Goal: Task Accomplishment & Management: Manage account settings

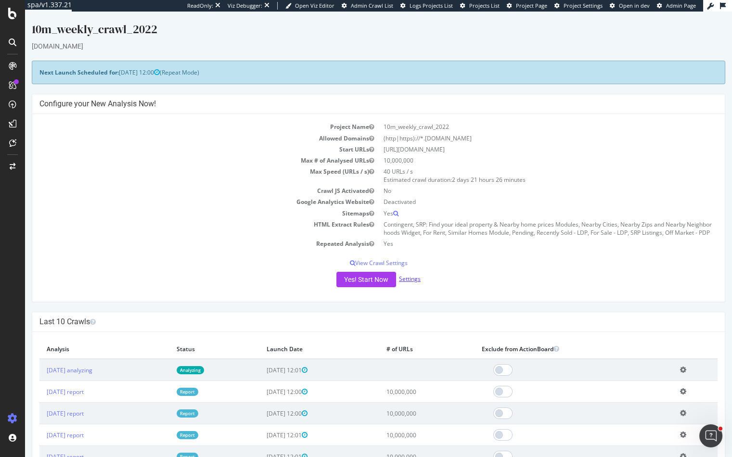
click at [409, 283] on link "Settings" at bounding box center [410, 279] width 22 height 8
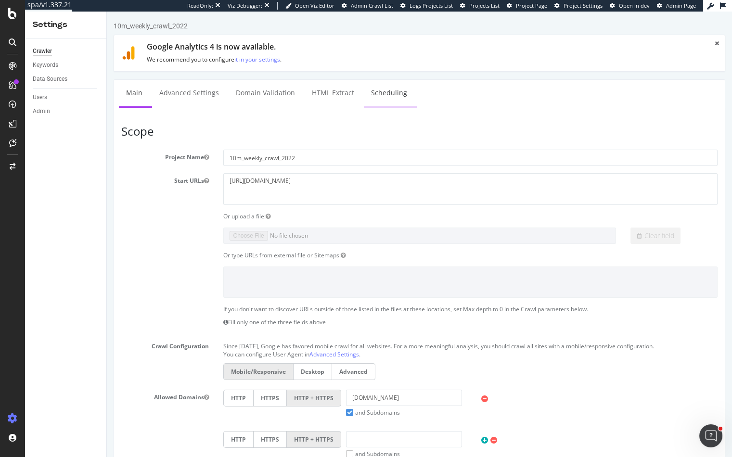
click at [381, 86] on link "Scheduling" at bounding box center [389, 93] width 51 height 26
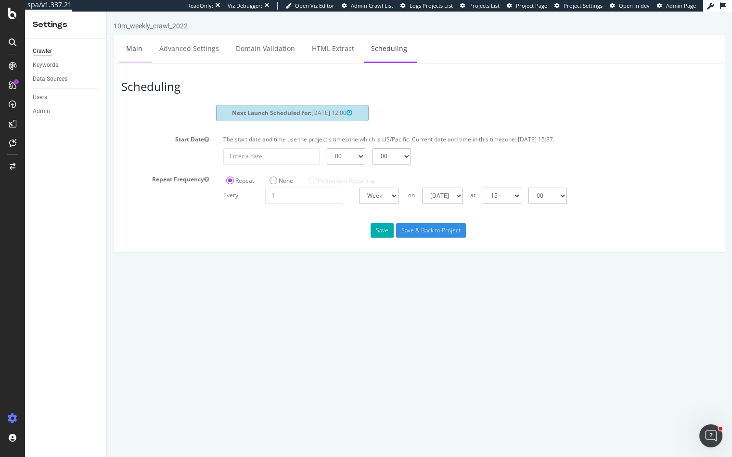
click at [126, 42] on link "Main" at bounding box center [134, 48] width 31 height 26
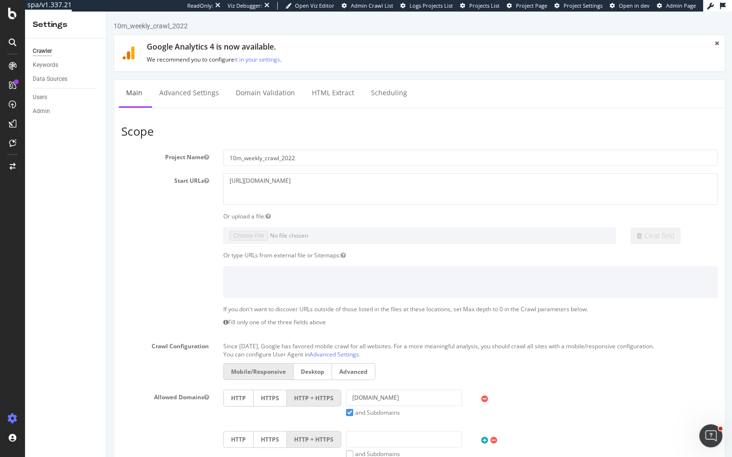
scroll to position [288, 0]
